Goal: Task Accomplishment & Management: Complete application form

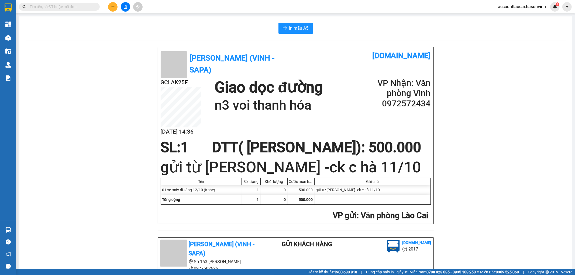
paste input "089 9313486"
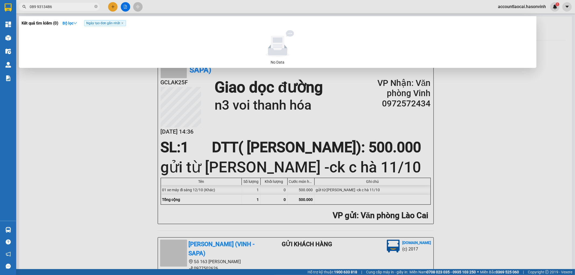
click at [36, 6] on input "089 9313486" at bounding box center [62, 7] width 64 height 6
type input "0899313486"
click at [110, 5] on div at bounding box center [287, 137] width 575 height 275
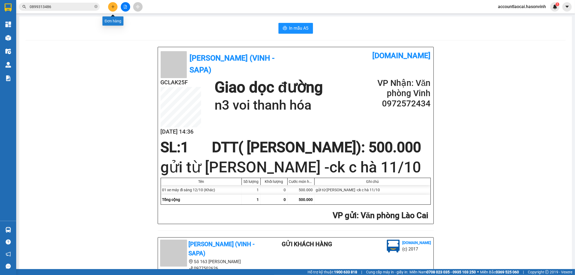
click at [114, 5] on icon "plus" at bounding box center [113, 7] width 4 height 4
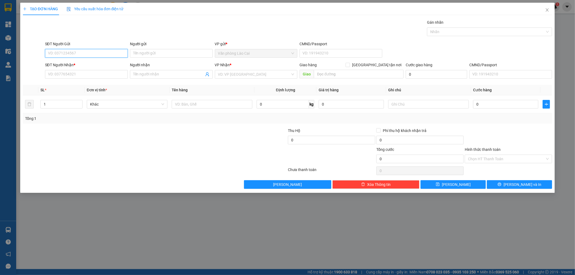
click at [82, 52] on input "SĐT Người Gửi" at bounding box center [86, 53] width 83 height 9
click at [81, 53] on input "0767431528" at bounding box center [86, 53] width 83 height 9
click at [79, 54] on input "0767431528" at bounding box center [86, 53] width 83 height 9
click at [73, 52] on input "0767431528" at bounding box center [86, 53] width 83 height 9
click at [49, 52] on input "0767431528" at bounding box center [86, 53] width 83 height 9
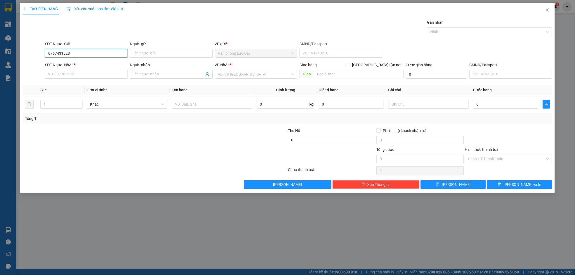
click at [71, 51] on input "0767431528" at bounding box center [86, 53] width 83 height 9
drag, startPoint x: 79, startPoint y: 51, endPoint x: 48, endPoint y: 54, distance: 30.9
click at [44, 53] on div "SĐT Người Gửi 0767431528 0767431528" at bounding box center [86, 50] width 85 height 19
type input "0767431528"
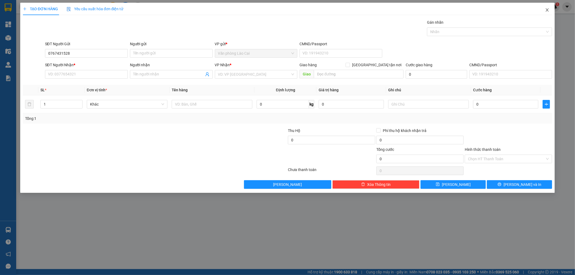
click at [547, 9] on icon "close" at bounding box center [547, 9] width 3 height 3
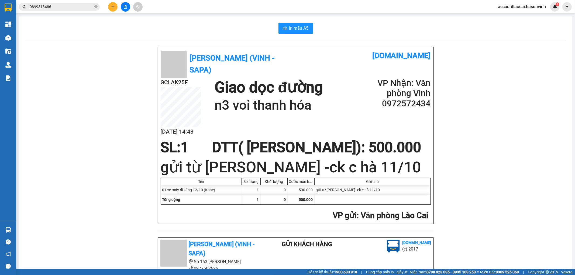
click at [115, 6] on button at bounding box center [112, 6] width 9 height 9
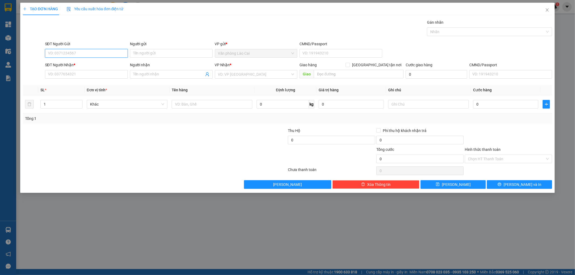
paste input "0767431528"
click at [79, 53] on input "0767431528" at bounding box center [86, 53] width 83 height 9
type input "0767431528"
click at [548, 10] on icon "close" at bounding box center [548, 10] width 4 height 4
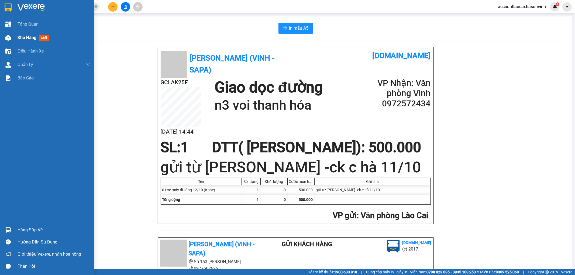
click at [22, 39] on span "Kho hàng" at bounding box center [27, 37] width 19 height 5
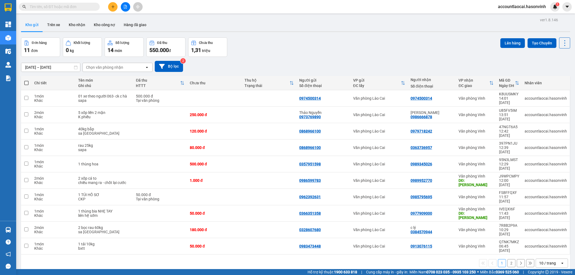
click at [87, 6] on input "text" at bounding box center [62, 7] width 64 height 6
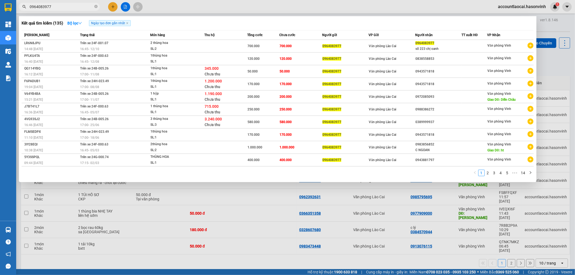
type input "0964083977"
click at [214, 259] on div at bounding box center [287, 137] width 575 height 275
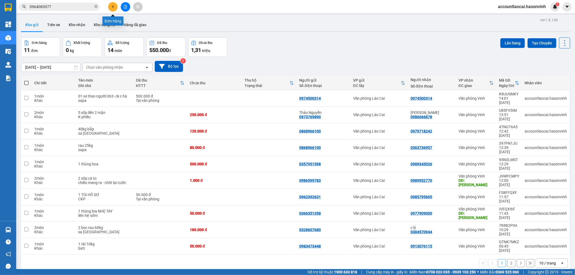
click at [112, 5] on icon "plus" at bounding box center [113, 7] width 4 height 4
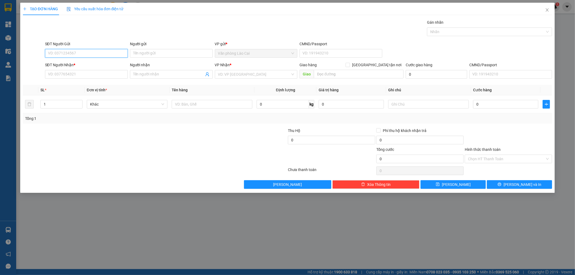
click at [68, 52] on input "SĐT Người Gửi" at bounding box center [86, 53] width 83 height 9
type input "0338011783"
click at [65, 67] on div "0338011783" at bounding box center [86, 64] width 83 height 9
type input "0974120977"
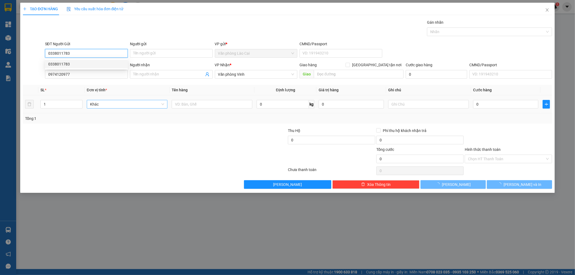
type input "200.000"
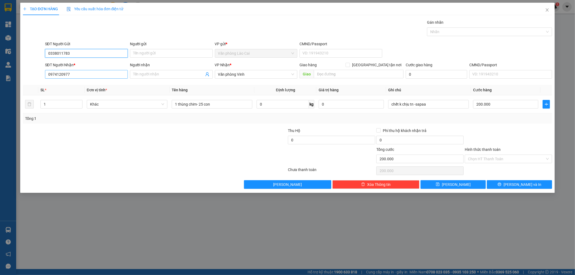
type input "0338011783"
drag, startPoint x: 76, startPoint y: 70, endPoint x: 46, endPoint y: 73, distance: 29.8
click at [46, 73] on input "0974120977" at bounding box center [86, 74] width 83 height 9
click at [79, 77] on input "0976527282" at bounding box center [86, 74] width 83 height 9
click at [48, 72] on input "0976527282" at bounding box center [86, 74] width 83 height 9
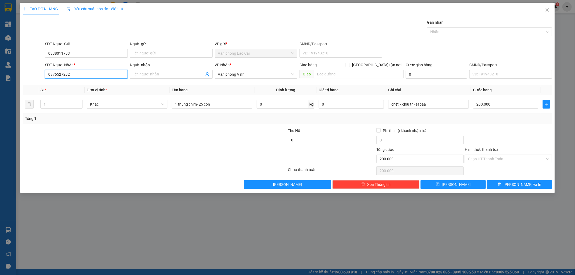
click at [53, 74] on input "0976527282" at bounding box center [86, 74] width 83 height 9
click at [57, 74] on input "0976527282" at bounding box center [86, 74] width 83 height 9
click at [62, 74] on input "0976527282" at bounding box center [86, 74] width 83 height 9
click at [71, 75] on input "0976527282" at bounding box center [86, 74] width 83 height 9
type input "0976527282"
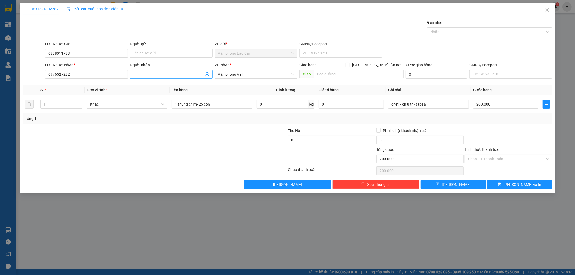
click at [157, 72] on input "Người nhận" at bounding box center [168, 74] width 71 height 6
click at [229, 72] on span "Văn phòng Vinh" at bounding box center [256, 74] width 76 height 8
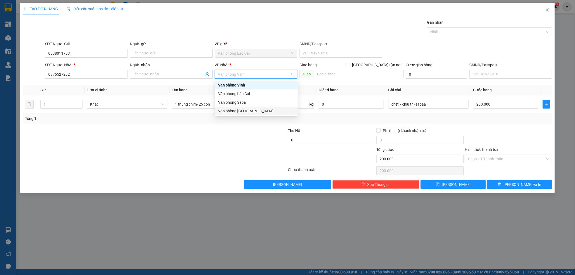
click at [220, 146] on div at bounding box center [243, 137] width 88 height 19
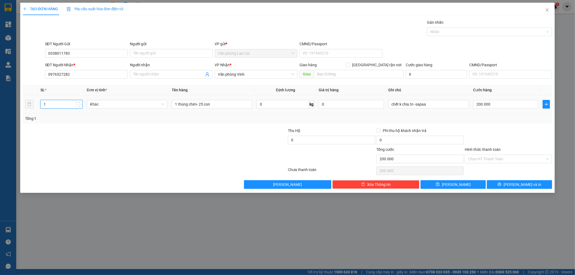
click at [33, 108] on tr "1 Khác 1 thùng chim- 25 con 0 kg 0 chết k chịu tn -sapaa 200.000" at bounding box center [288, 105] width 530 height 18
type input "2"
click at [490, 106] on input "200.000" at bounding box center [505, 104] width 65 height 9
type input "4"
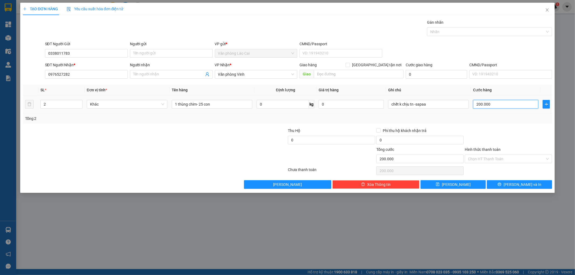
type input "4"
type input "40"
type input "400"
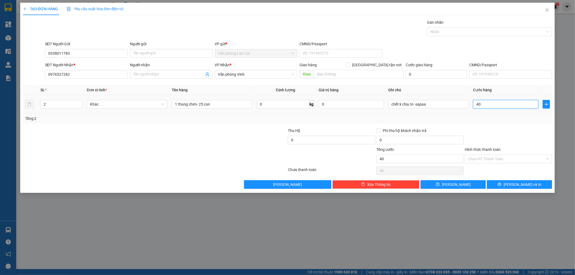
type input "400"
type input "4.000"
type input "40.000"
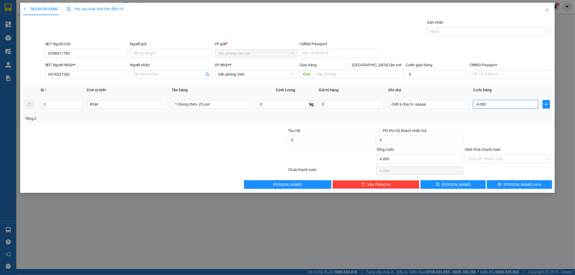
type input "40.000"
type input "400.000"
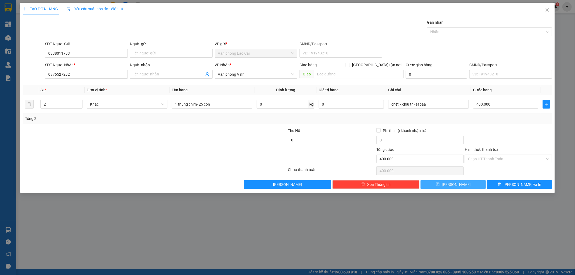
drag, startPoint x: 468, startPoint y: 180, endPoint x: 467, endPoint y: 183, distance: 3.4
click at [467, 183] on div "Transit Pickup Surcharge Ids Transit Deliver Surcharge Ids Transit Deliver Surc…" at bounding box center [288, 104] width 530 height 170
click at [467, 183] on button "[PERSON_NAME]" at bounding box center [453, 184] width 65 height 9
type input "0"
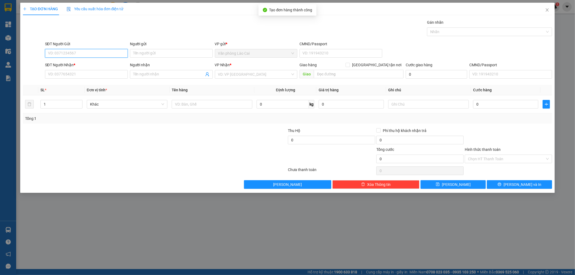
click at [84, 54] on input "SĐT Người Gửi" at bounding box center [86, 53] width 83 height 9
type input "0338011783"
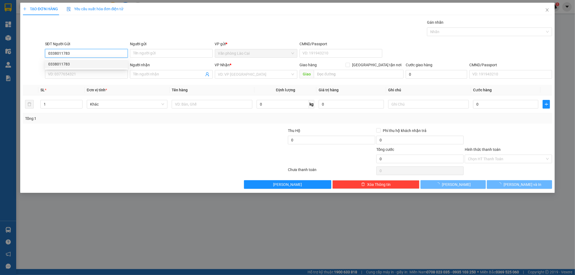
click at [78, 63] on div "0338011783" at bounding box center [86, 64] width 76 height 6
type input "0976527282"
type input "400.000"
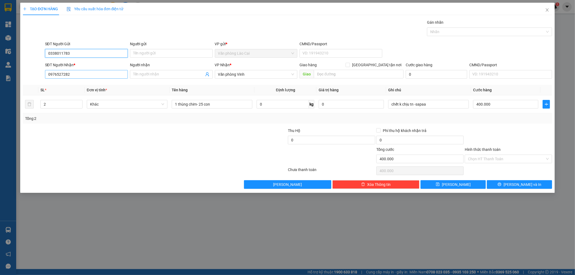
type input "0338011783"
drag, startPoint x: 79, startPoint y: 76, endPoint x: 44, endPoint y: 75, distance: 34.5
click at [44, 75] on div "SĐT Người Nhận * 0976527282" at bounding box center [86, 71] width 85 height 19
drag, startPoint x: 83, startPoint y: 77, endPoint x: 43, endPoint y: 77, distance: 39.9
click at [43, 77] on div "SĐT Người Nhận * 039368603 039368603 Người nhận Tên người nhận VP Nhận * Văn ph…" at bounding box center [287, 71] width 531 height 19
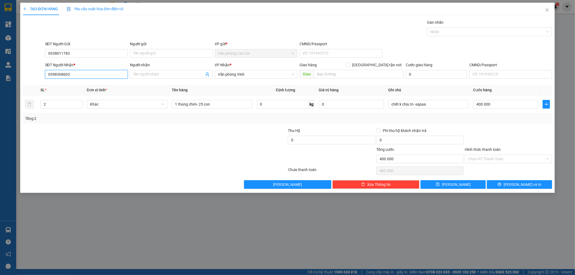
click at [111, 75] on input "0398368603" at bounding box center [86, 74] width 83 height 9
click at [52, 74] on input "0398368603" at bounding box center [86, 74] width 83 height 9
click at [56, 74] on input "0398368603" at bounding box center [86, 74] width 83 height 9
click at [62, 74] on input "0398368603" at bounding box center [86, 74] width 83 height 9
click at [73, 74] on input "0398368603" at bounding box center [86, 74] width 83 height 9
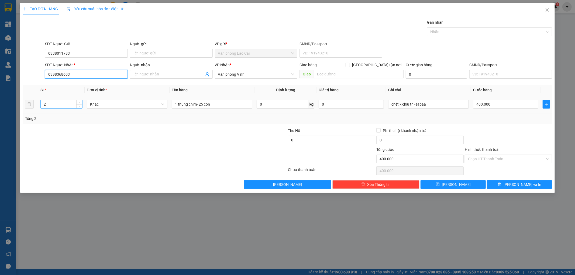
type input "0398368603"
click at [29, 108] on tr "2 Khác 1 thùng chim- 25 con 0 kg 0 chết k chịu tn -sapaa 400.000" at bounding box center [288, 105] width 530 height 18
type input "1"
drag, startPoint x: 172, startPoint y: 103, endPoint x: 177, endPoint y: 103, distance: 5.1
click at [177, 103] on input "1 thùng chim- 25 con" at bounding box center [212, 104] width 81 height 9
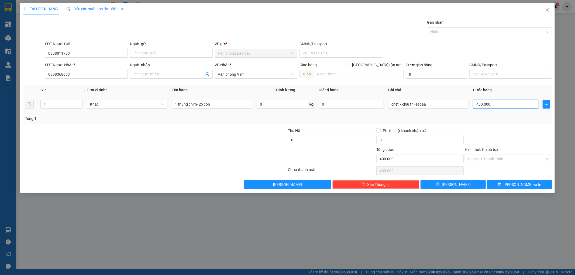
click at [492, 107] on input "400.000" at bounding box center [505, 104] width 65 height 9
type input "2"
type input "20"
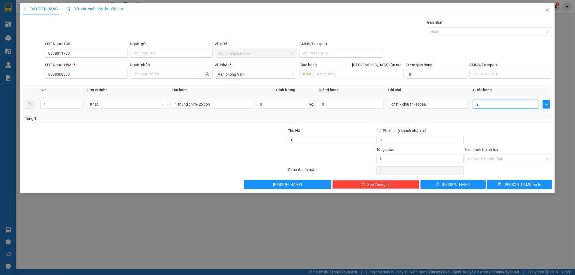
type input "20"
type input "200"
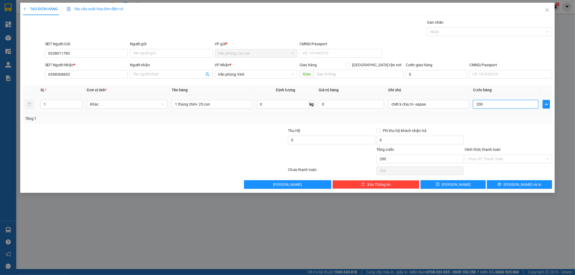
type input "2.000"
type input "20.000"
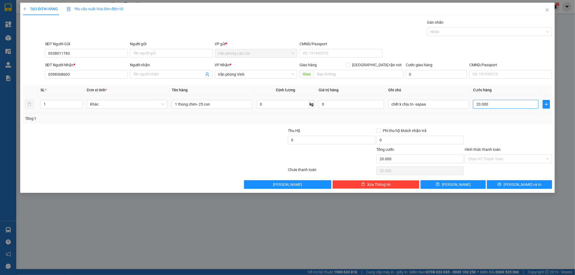
type input "200.000"
click at [478, 182] on button "[PERSON_NAME]" at bounding box center [453, 184] width 65 height 9
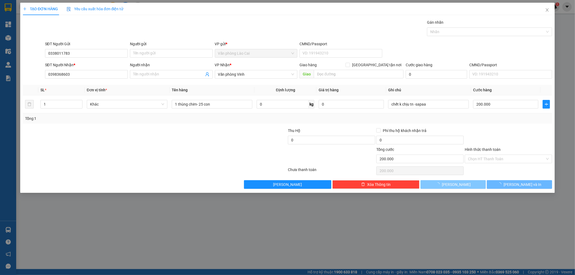
type input "0"
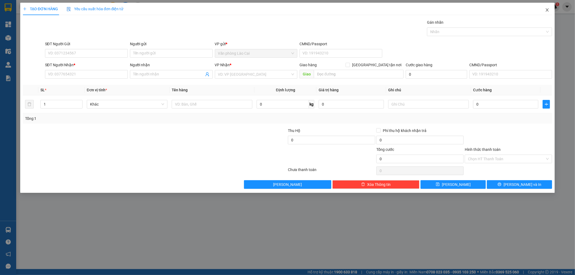
click at [546, 9] on icon "close" at bounding box center [548, 10] width 4 height 4
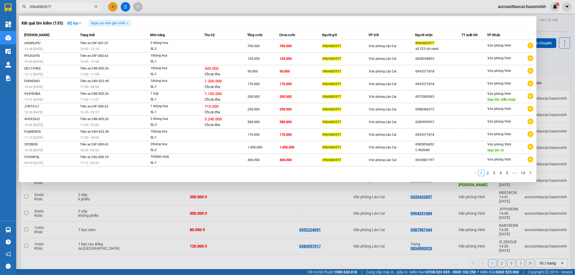
click at [12, 11] on section "Kết quả tìm kiếm ( 135 ) Bộ lọc Ngày tạo đơn gần nhất Mã ĐH Trạng thái Món hàng…" at bounding box center [287, 137] width 575 height 275
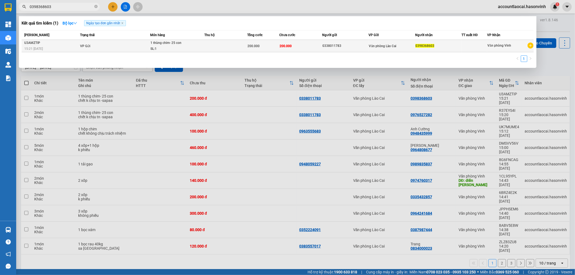
type input "0398368603"
click at [212, 52] on td at bounding box center [226, 46] width 43 height 12
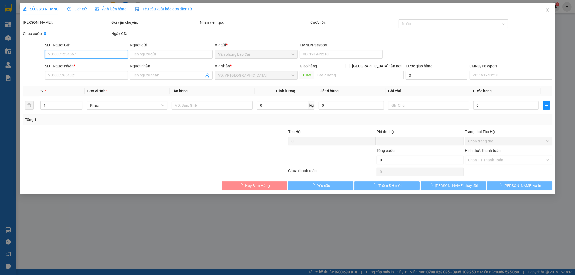
type input "0338011783"
type input "0398368603"
type input "0"
type input "200.000"
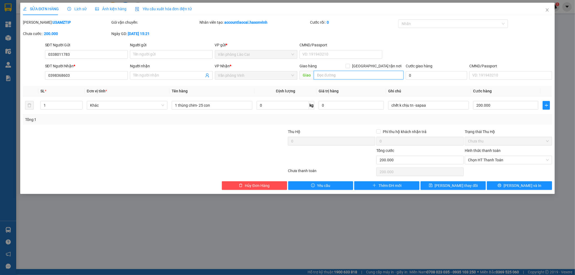
click at [329, 74] on input "text" at bounding box center [359, 75] width 90 height 9
type input "yên lý"
click at [433, 186] on icon "save" at bounding box center [431, 186] width 4 height 4
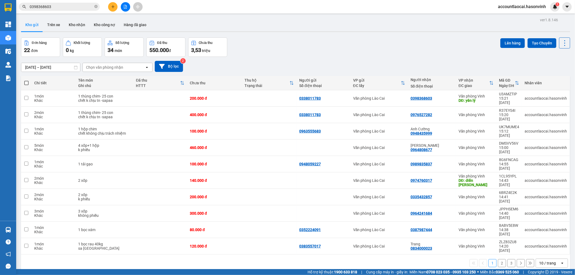
click at [70, 7] on input "0398368603" at bounding box center [62, 7] width 64 height 6
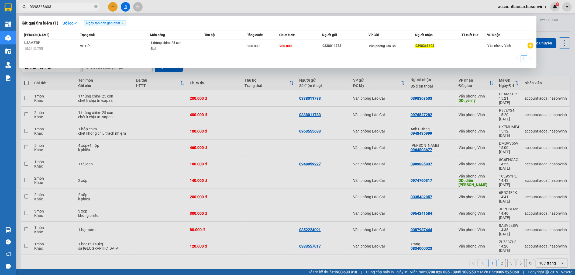
drag, startPoint x: 55, startPoint y: 6, endPoint x: 20, endPoint y: 6, distance: 35.1
click at [20, 6] on span "0398368603" at bounding box center [59, 7] width 81 height 8
click at [95, 8] on icon "close-circle" at bounding box center [95, 6] width 3 height 3
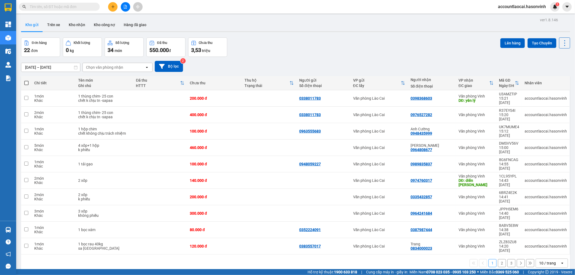
paste input "0398368603"
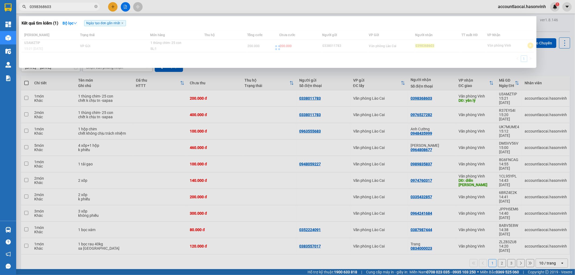
click at [55, 4] on input "0398368603" at bounding box center [62, 7] width 64 height 6
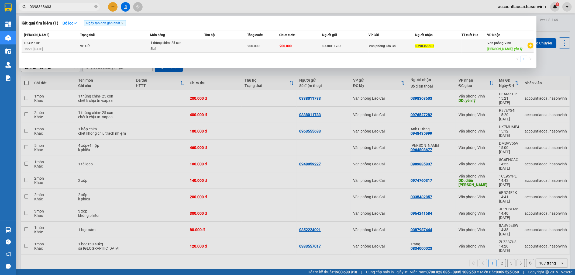
type input "0398368603"
click at [230, 47] on td at bounding box center [226, 46] width 43 height 13
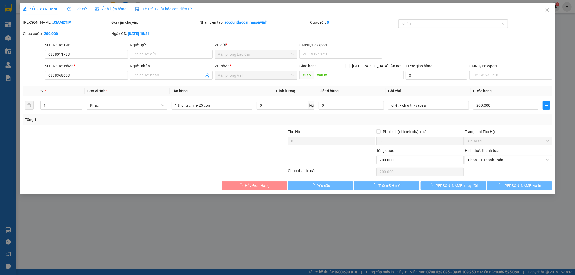
type input "0338011783"
type input "0398368603"
type input "yên lý"
type input "0"
type input "200.000"
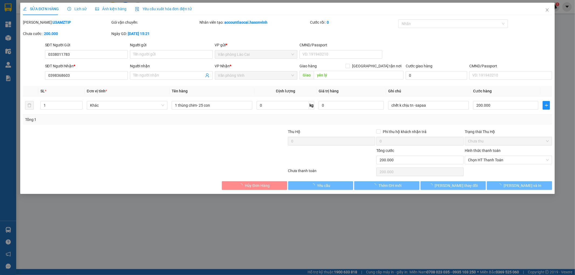
type input "200.000"
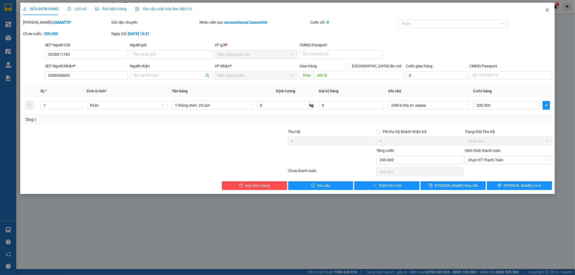
click at [549, 8] on span "Close" at bounding box center [547, 10] width 15 height 15
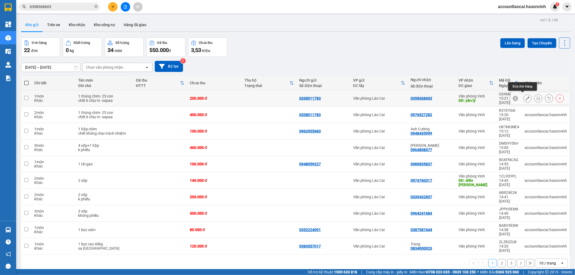
click at [526, 97] on icon at bounding box center [528, 99] width 4 height 4
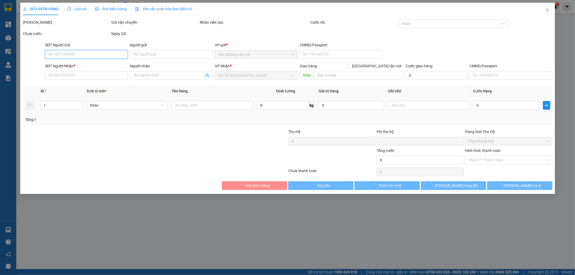
type input "0338011783"
type input "0398368603"
type input "yên lý"
type input "0"
type input "200.000"
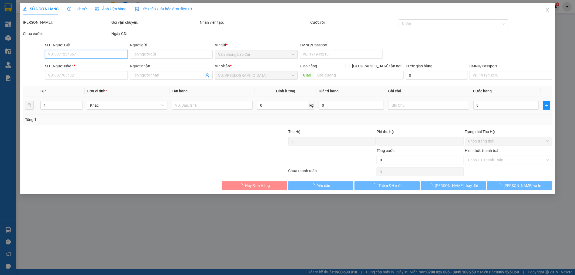
type input "200.000"
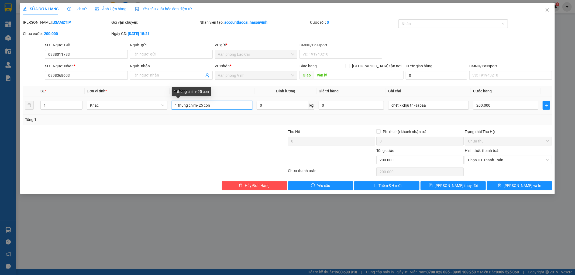
click at [200, 105] on input "1 thùng chim- 25 con" at bounding box center [212, 105] width 81 height 9
type input "1 thùng chim- khoảng 25 con"
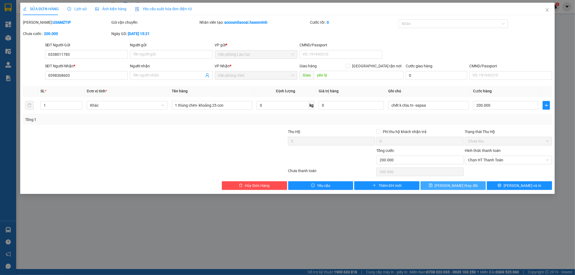
click at [465, 183] on span "[PERSON_NAME] thay đổi" at bounding box center [456, 186] width 43 height 6
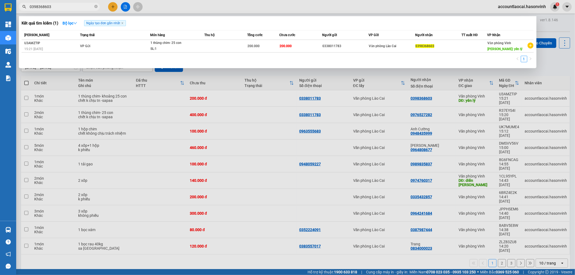
click at [65, 9] on input "0398368603" at bounding box center [62, 7] width 64 height 6
drag, startPoint x: 64, startPoint y: 9, endPoint x: 24, endPoint y: 14, distance: 39.7
click at [24, 12] on div "Kết quả tìm kiếm ( 1 ) Bộ lọc Ngày tạo đơn gần nhất Mã ĐH Trạng thái Món hàng T…" at bounding box center [52, 6] width 105 height 9
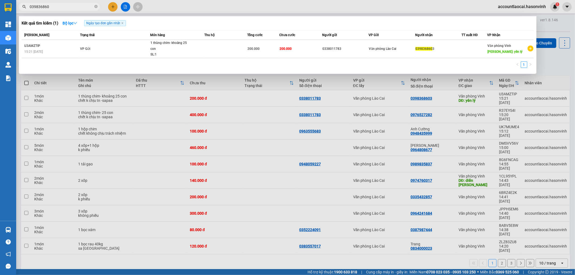
type input "0398368603"
click at [96, 8] on span at bounding box center [95, 6] width 3 height 5
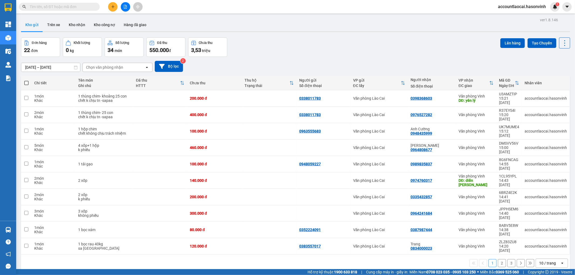
click at [53, 5] on input "text" at bounding box center [62, 7] width 64 height 6
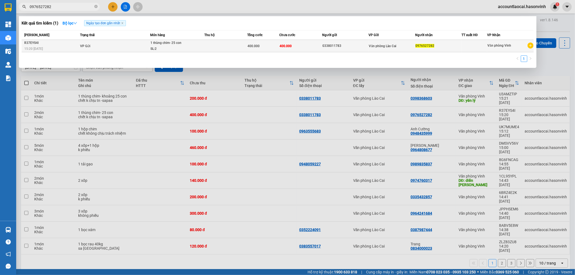
type input "0976527282"
click at [187, 48] on div "SL: 2" at bounding box center [171, 49] width 40 height 6
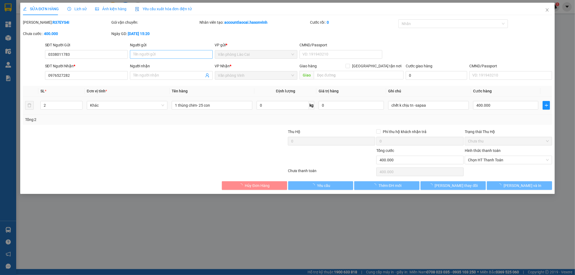
type input "0338011783"
type input "0976527282"
type input "0"
type input "400.000"
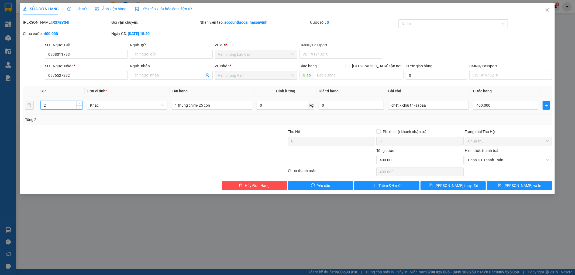
click at [57, 105] on input "2" at bounding box center [62, 105] width 42 height 8
drag, startPoint x: 178, startPoint y: 104, endPoint x: 168, endPoint y: 107, distance: 10.4
click at [168, 107] on tr "2 Khác 1 thùng chim- 25 con 0 kg 0 chết k chịu tn -sapaa 400.000" at bounding box center [288, 106] width 530 height 18
drag, startPoint x: 198, startPoint y: 105, endPoint x: 218, endPoint y: 109, distance: 19.7
click at [218, 109] on input "2thùng chim- 25 con" at bounding box center [212, 105] width 81 height 9
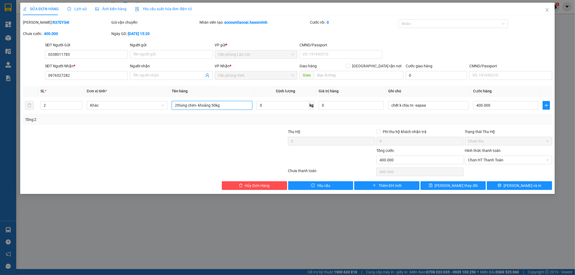
type input "2thùng chim- khoảng 50kg"
click at [445, 190] on div "SỬA ĐƠN HÀNG Lịch sử Ảnh kiện hàng Yêu cầu xuất hóa đơn điện tử Total Paid Fee …" at bounding box center [287, 99] width 535 height 192
click at [462, 185] on span "[PERSON_NAME] thay đổi" at bounding box center [456, 186] width 43 height 6
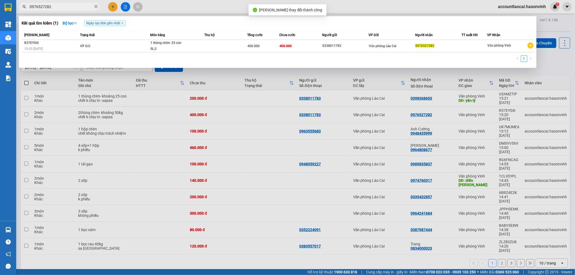
click at [54, 4] on input "0976527282" at bounding box center [62, 7] width 64 height 6
click at [544, 24] on div at bounding box center [287, 137] width 575 height 275
click at [96, 5] on icon "close-circle" at bounding box center [95, 6] width 3 height 3
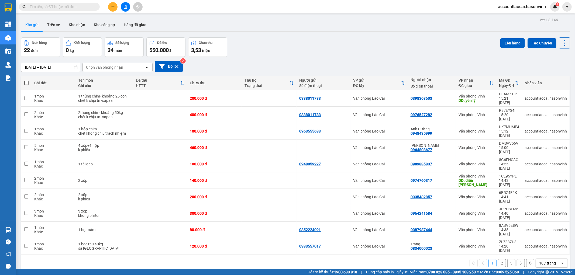
click at [78, 5] on input "text" at bounding box center [62, 7] width 64 height 6
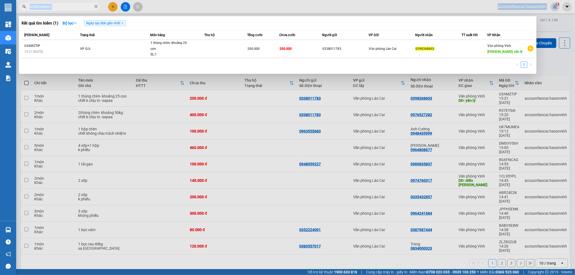
drag, startPoint x: 57, startPoint y: 3, endPoint x: 4, endPoint y: 9, distance: 54.0
click at [4, 9] on section "Kết quả tìm kiếm ( 1 ) Bộ lọc Ngày tạo đơn gần nhất Mã ĐH Trạng thái Món hàng T…" at bounding box center [287, 137] width 575 height 275
drag, startPoint x: 59, startPoint y: 6, endPoint x: 0, endPoint y: 9, distance: 59.4
click at [0, 9] on section "Kết quả tìm kiếm ( 1 ) Bộ lọc Ngày tạo đơn gần nhất Mã ĐH Trạng thái Món hàng T…" at bounding box center [287, 137] width 575 height 275
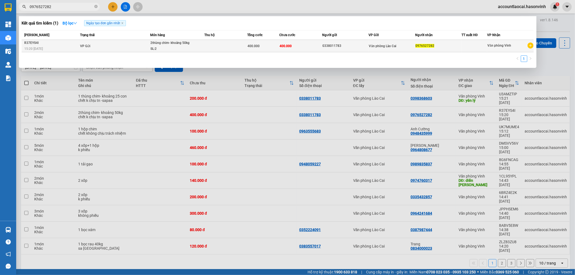
type input "0976527282"
click at [115, 45] on td "VP Gửi" at bounding box center [114, 46] width 71 height 12
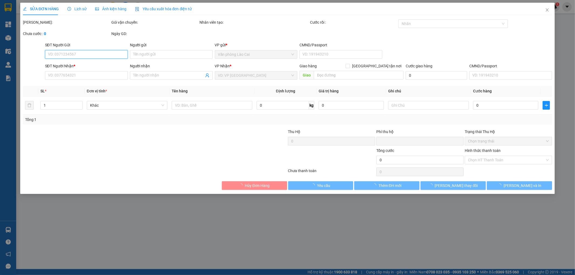
type input "0338011783"
type input "0976527282"
type input "0"
type input "400.000"
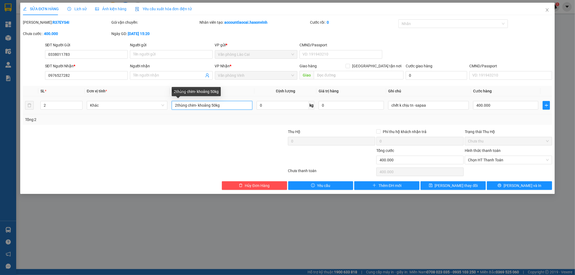
drag, startPoint x: 216, startPoint y: 104, endPoint x: 233, endPoint y: 111, distance: 18.6
click at [233, 111] on div "2thùng chim- khoảng 50kg" at bounding box center [212, 105] width 81 height 11
type input "2thùng chim- khoảng 50con"
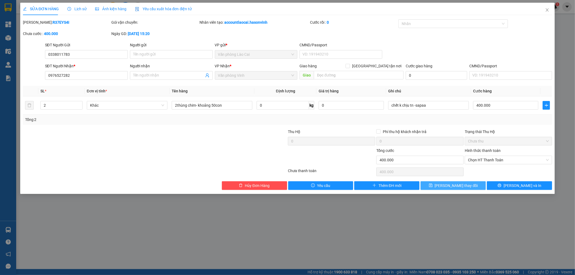
click at [472, 188] on button "[PERSON_NAME] thay đổi" at bounding box center [453, 186] width 65 height 9
